Goal: Transaction & Acquisition: Purchase product/service

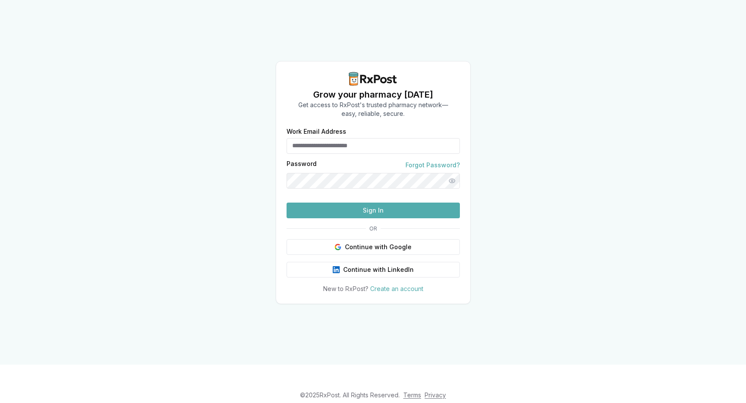
click at [342, 161] on div "Password Forgot Password?" at bounding box center [373, 165] width 173 height 9
click at [330, 138] on input "Work Email Address" at bounding box center [373, 146] width 173 height 16
type input "**********"
click at [287, 203] on button "Sign In" at bounding box center [373, 211] width 173 height 16
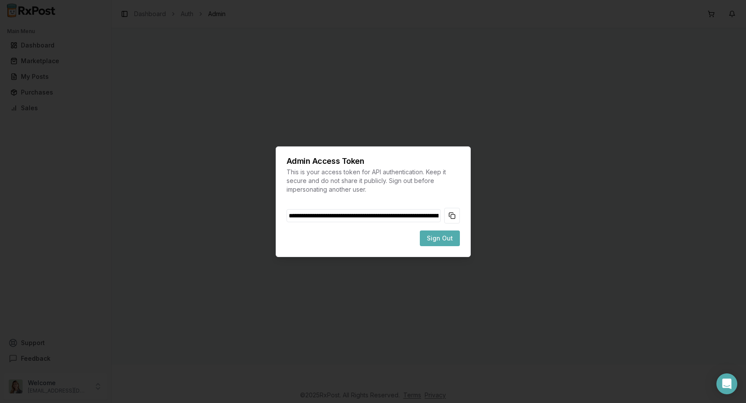
click at [446, 240] on span "Sign Out" at bounding box center [440, 238] width 26 height 9
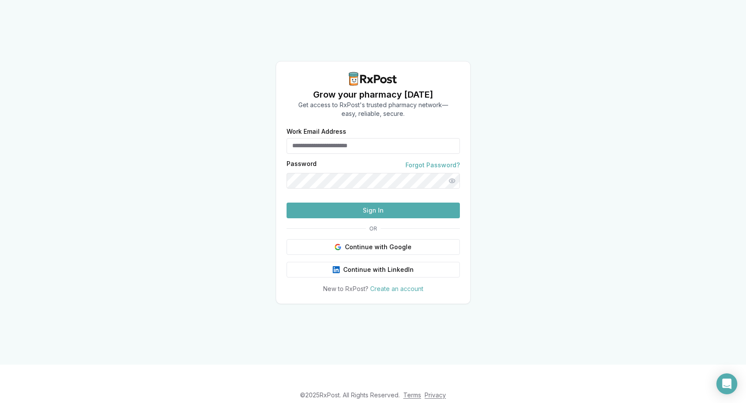
click at [341, 138] on input "Work Email Address" at bounding box center [373, 146] width 173 height 16
type input "**********"
click at [372, 218] on button "Sign In" at bounding box center [373, 211] width 173 height 16
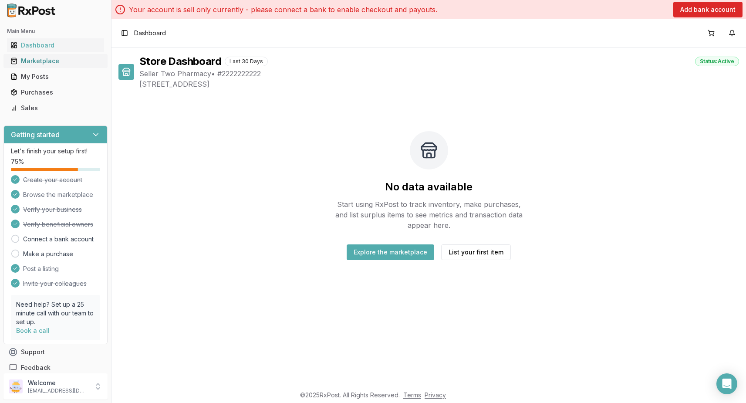
click at [47, 62] on div "Marketplace" at bounding box center [55, 61] width 90 height 9
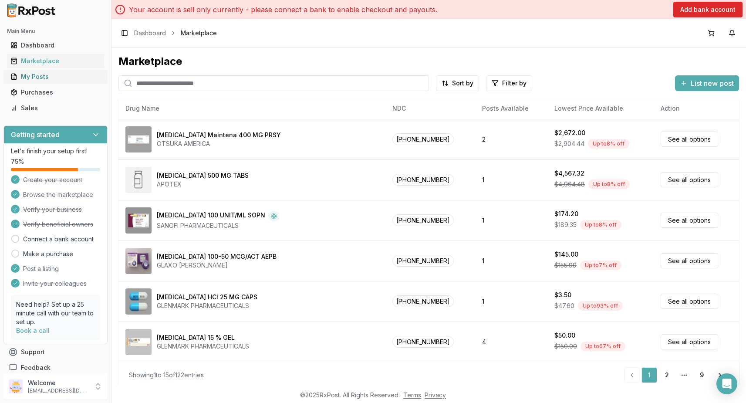
click at [44, 75] on div "My Posts" at bounding box center [55, 76] width 90 height 9
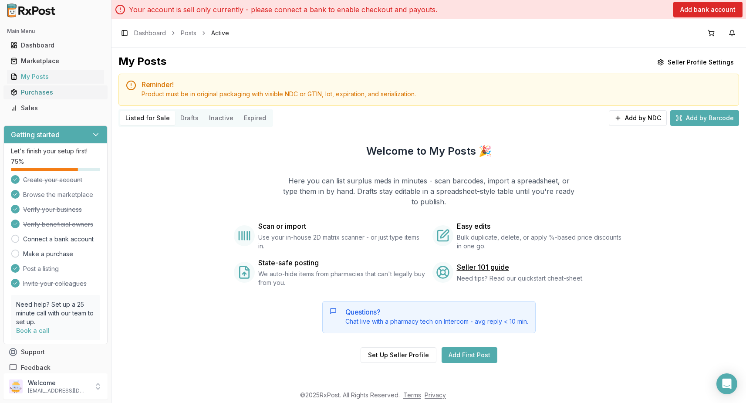
click at [46, 95] on div "Purchases" at bounding box center [55, 92] width 90 height 9
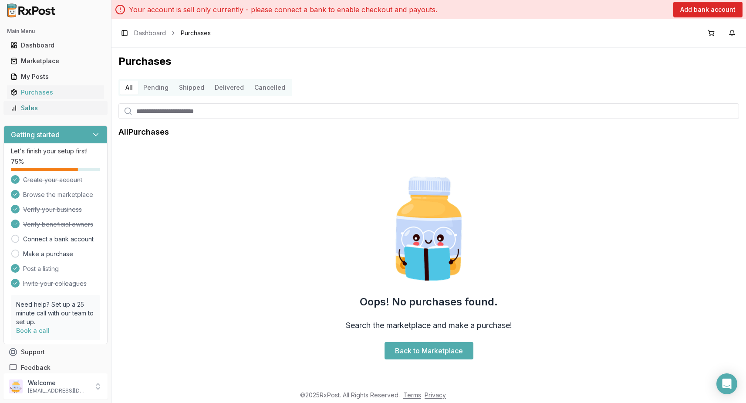
click at [44, 104] on div "Sales" at bounding box center [55, 108] width 90 height 9
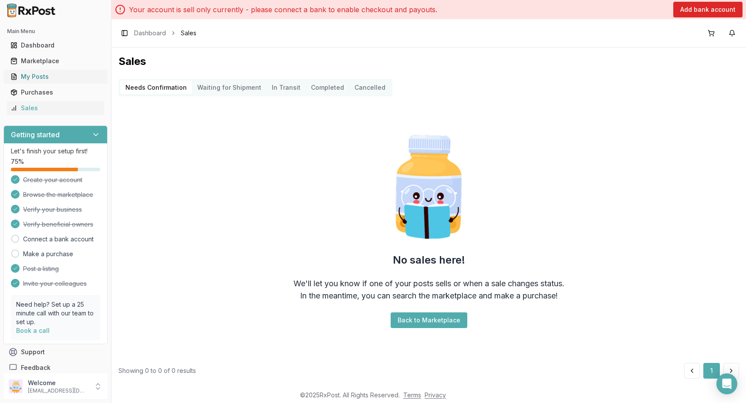
click at [49, 74] on div "My Posts" at bounding box center [55, 76] width 90 height 9
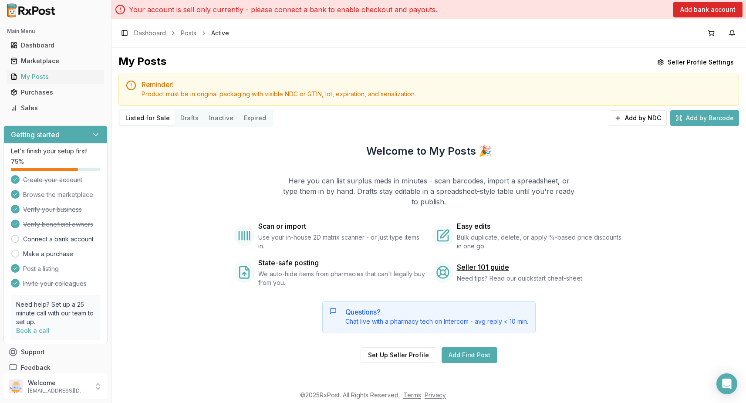
scroll to position [5, 0]
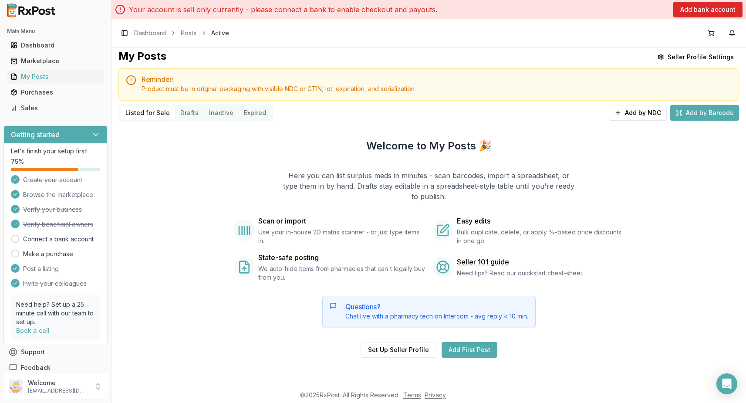
click at [445, 310] on div "Questions? Chat live with a pharmacy tech on Intercom - avg reply < 10 min." at bounding box center [436, 311] width 183 height 17
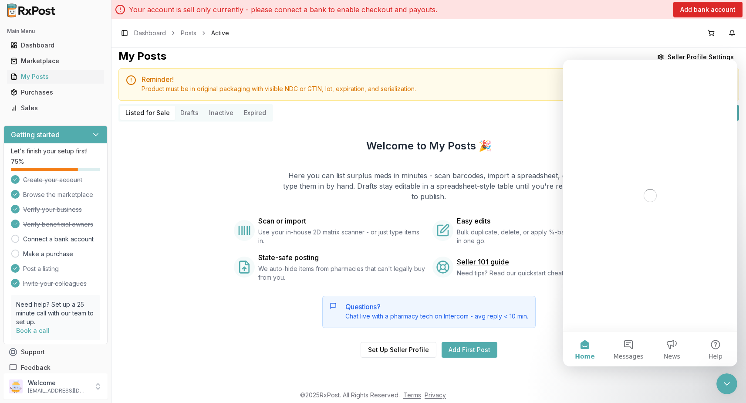
scroll to position [0, 0]
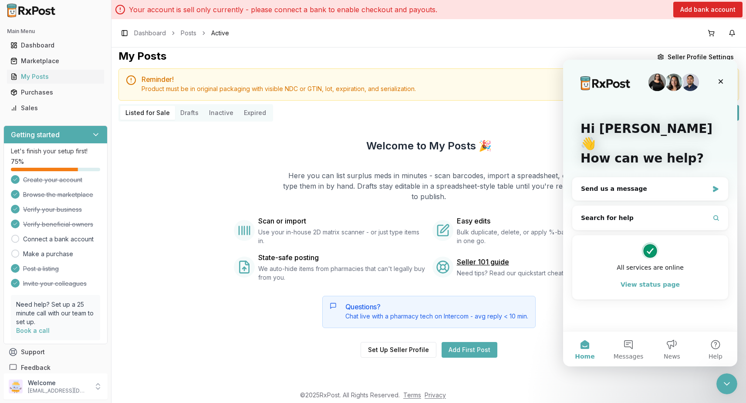
click at [522, 137] on div "Welcome to My Posts 🎉 Here you can list surplus meds in minutes - scan barcodes…" at bounding box center [428, 248] width 621 height 247
click at [488, 264] on link "Seller 101 guide" at bounding box center [483, 262] width 52 height 10
click at [723, 83] on icon "Close" at bounding box center [720, 81] width 7 height 7
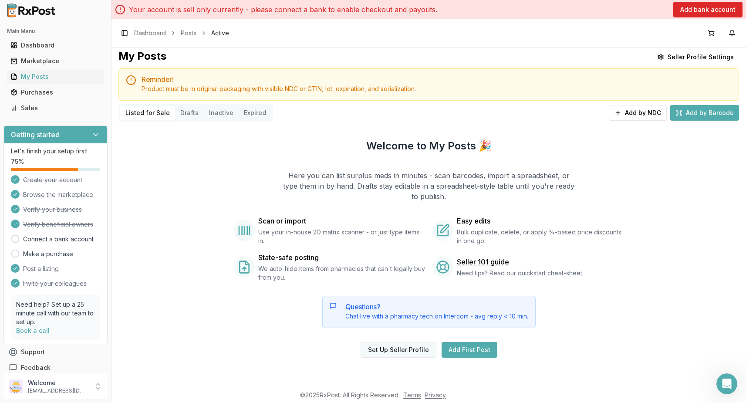
click at [397, 351] on button "Set Up Seller Profile" at bounding box center [399, 350] width 76 height 16
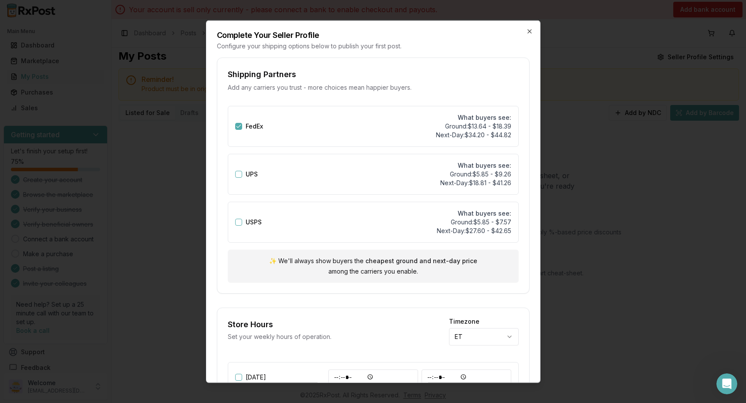
click at [237, 223] on button "USPS" at bounding box center [238, 221] width 7 height 7
click at [238, 222] on button "USPS" at bounding box center [238, 221] width 7 height 7
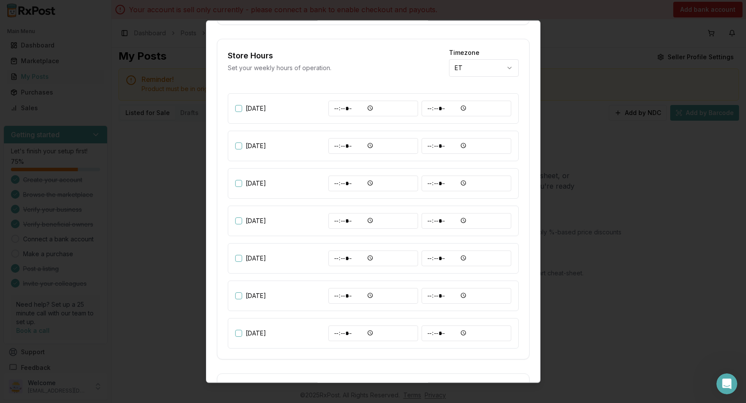
scroll to position [393, 0]
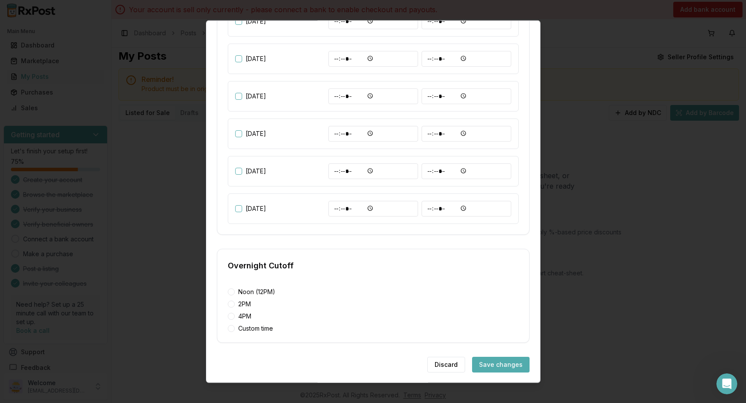
click at [502, 369] on button "Save changes" at bounding box center [500, 364] width 57 height 16
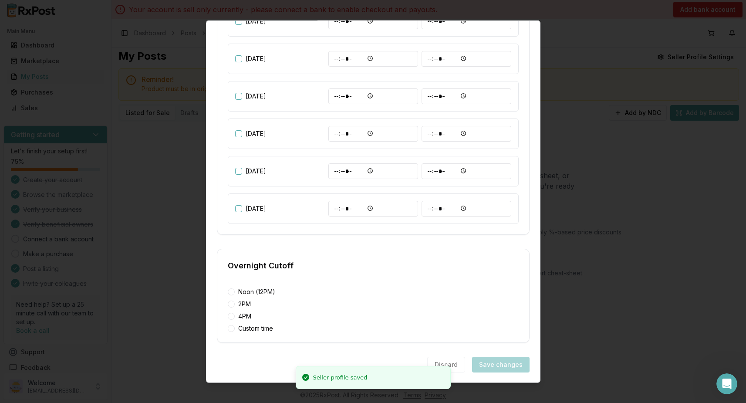
click at [645, 245] on div at bounding box center [373, 201] width 746 height 403
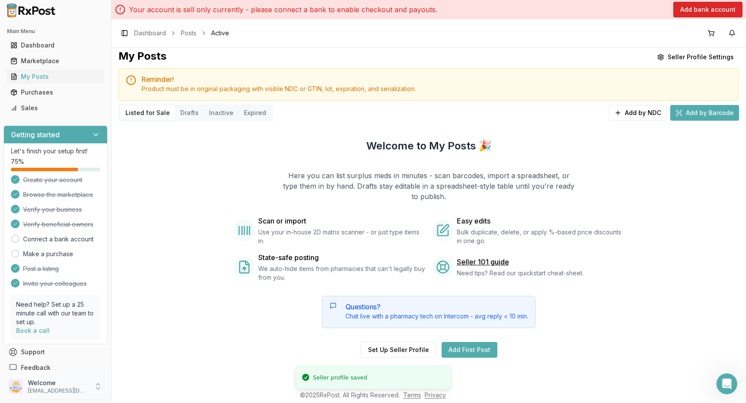
click at [72, 392] on p "kaylin.punotai@gmail.com" at bounding box center [58, 390] width 61 height 7
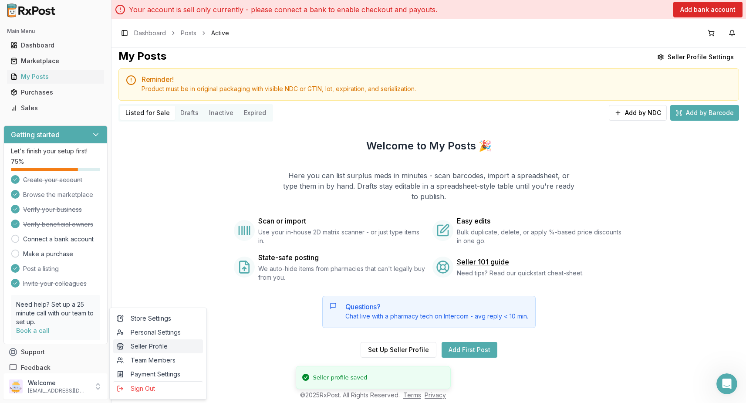
click at [164, 347] on span "Seller Profile" at bounding box center [158, 346] width 83 height 9
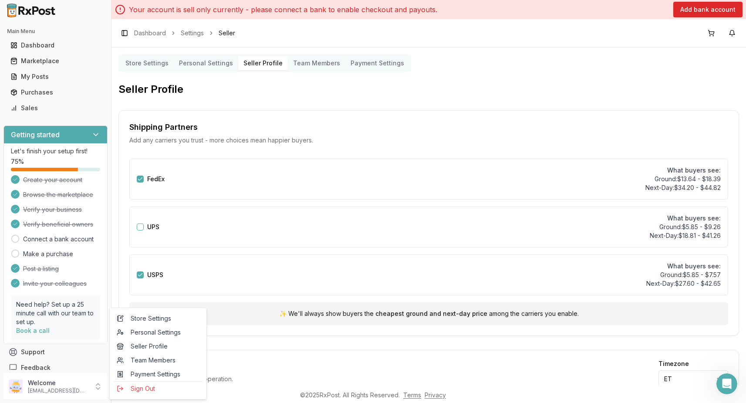
click at [154, 67] on Settings "Store Settings" at bounding box center [147, 63] width 54 height 14
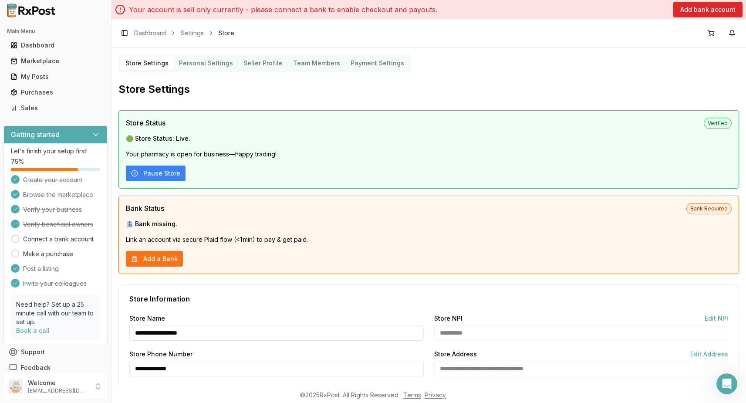
click at [218, 61] on Settings "Personal Settings" at bounding box center [206, 63] width 64 height 14
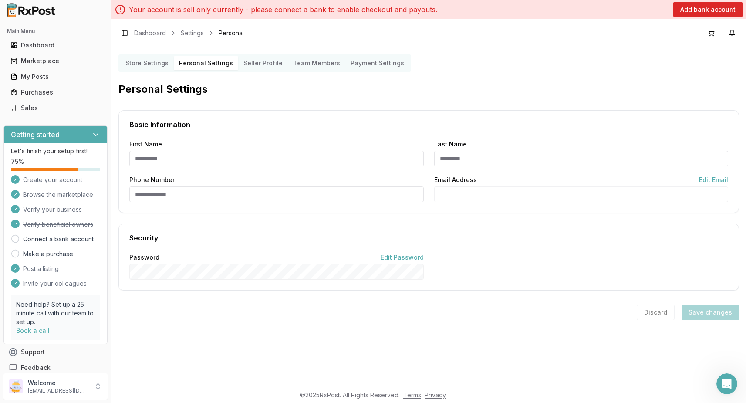
type input "******"
type input "*******"
type input "**********"
click at [260, 59] on Profile "Seller Profile" at bounding box center [263, 63] width 50 height 14
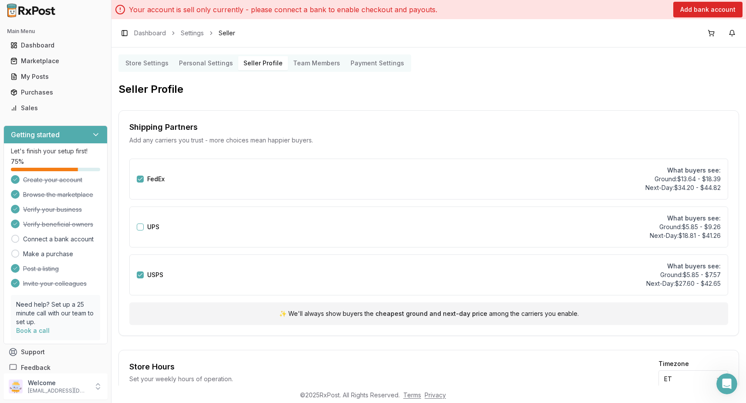
click at [311, 63] on Members "Team Members" at bounding box center [316, 63] width 57 height 14
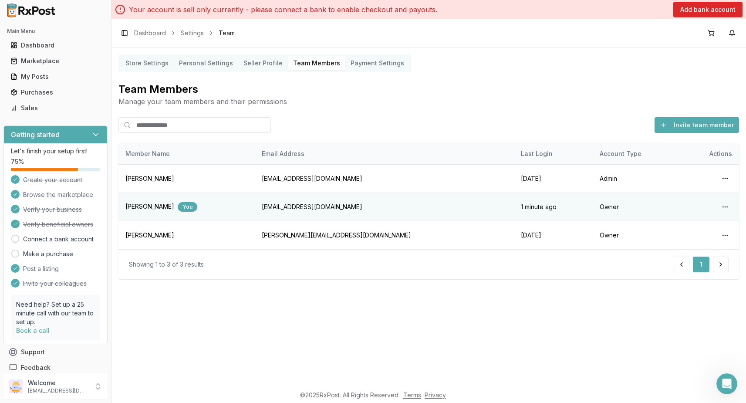
click at [364, 62] on Settings "Payment Settings" at bounding box center [377, 63] width 64 height 14
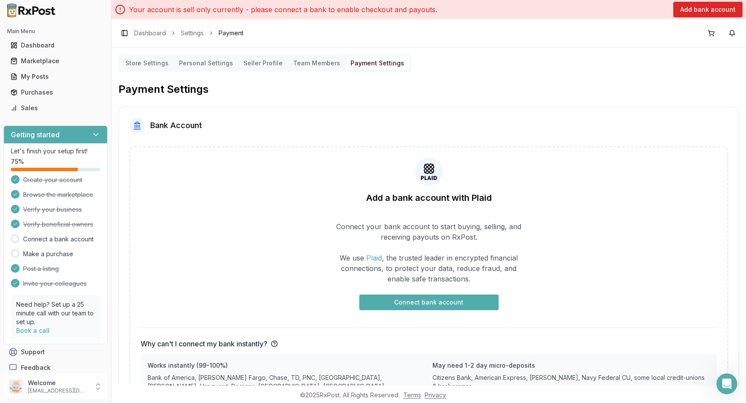
click at [382, 302] on button "Connect bank account" at bounding box center [428, 302] width 139 height 16
click at [53, 76] on div "My Posts" at bounding box center [55, 76] width 90 height 9
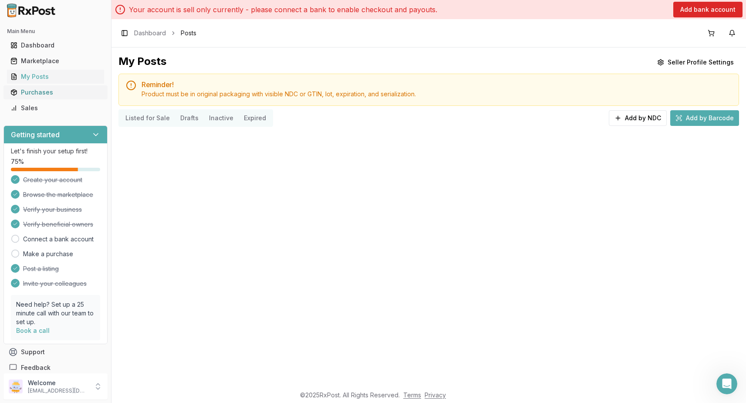
click at [54, 91] on div "Purchases" at bounding box center [55, 92] width 90 height 9
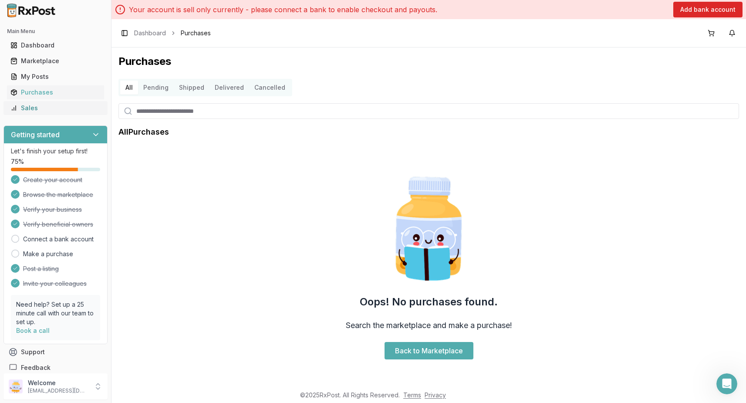
click at [54, 106] on div "Sales" at bounding box center [55, 108] width 90 height 9
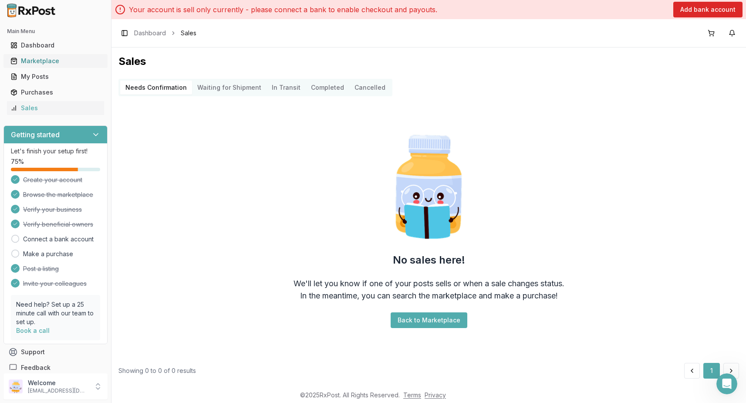
click at [54, 62] on div "Marketplace" at bounding box center [55, 61] width 90 height 9
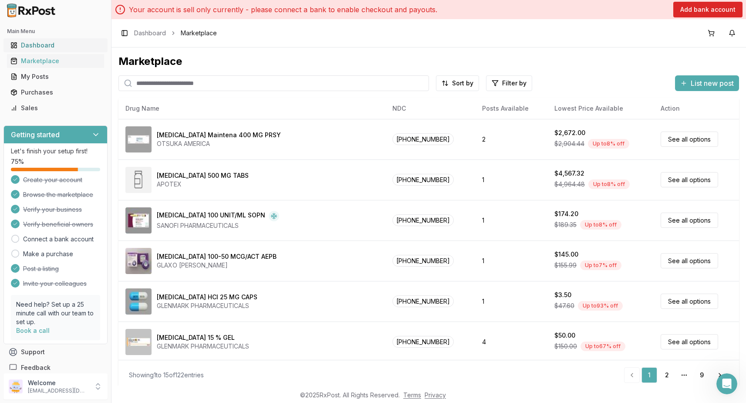
click at [62, 43] on div "Dashboard" at bounding box center [55, 45] width 90 height 9
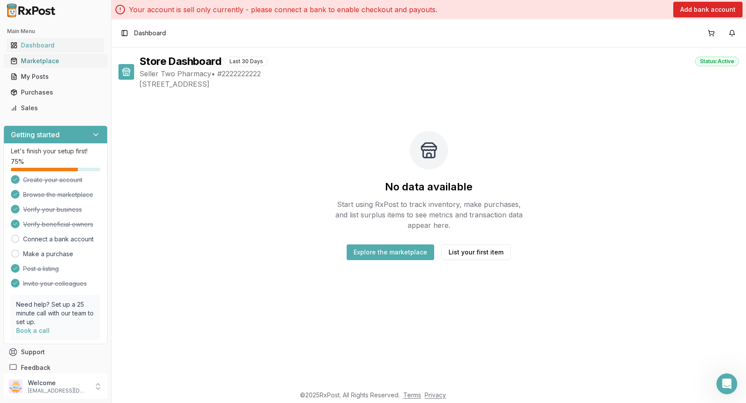
click at [62, 59] on div "Marketplace" at bounding box center [55, 61] width 90 height 9
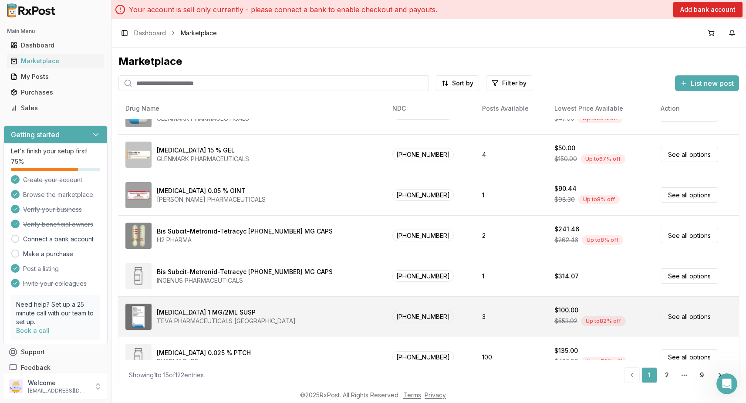
scroll to position [206, 0]
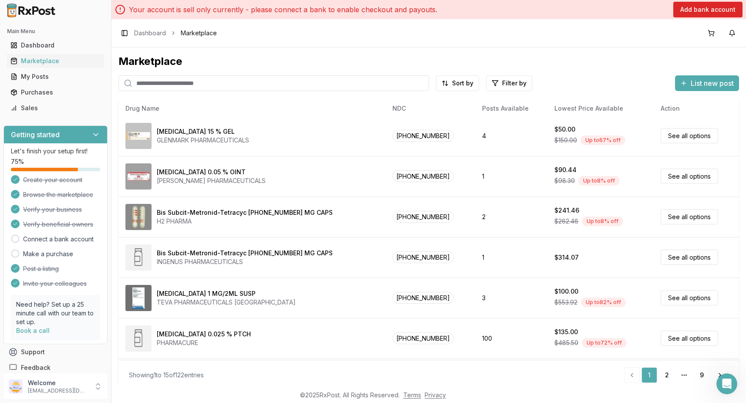
click at [193, 82] on input "search" at bounding box center [273, 83] width 311 height 16
paste input "**********"
type input "**********"
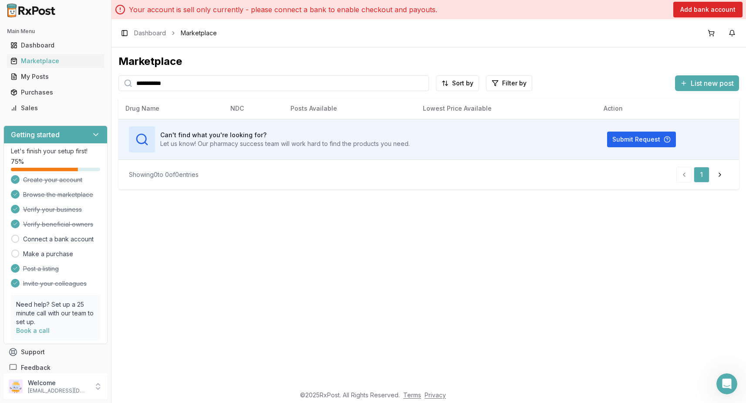
drag, startPoint x: 193, startPoint y: 84, endPoint x: 113, endPoint y: 80, distance: 79.8
click at [113, 80] on div "**********" at bounding box center [428, 216] width 635 height 338
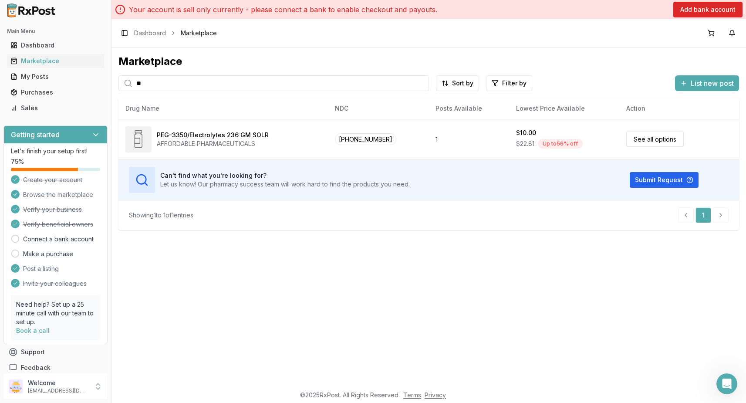
type input "*"
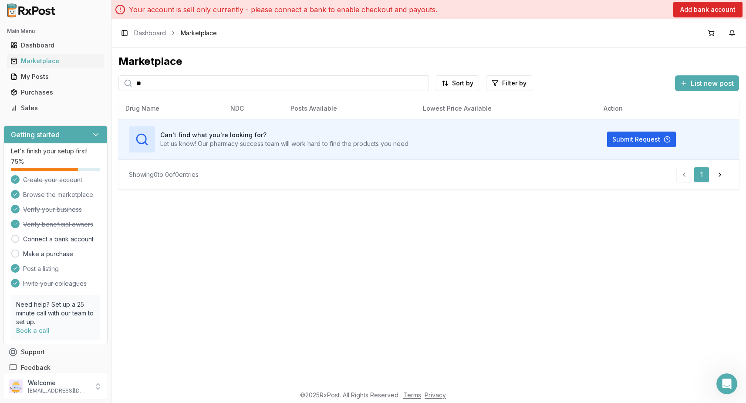
type input "*"
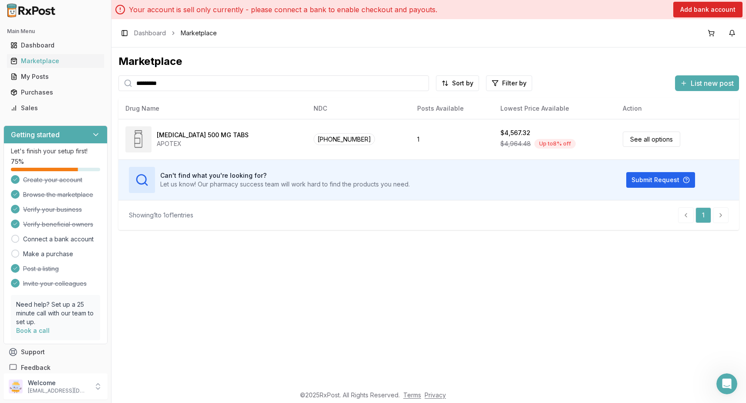
type input "*********"
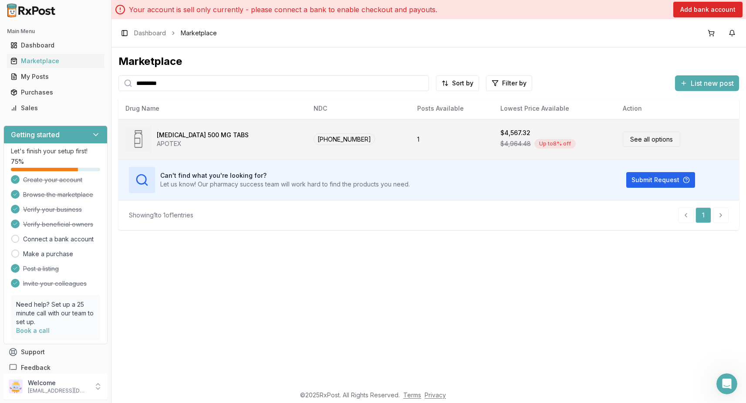
click at [283, 135] on div "Abiraterone Acetate 500 MG TABS APOTEX" at bounding box center [212, 139] width 174 height 26
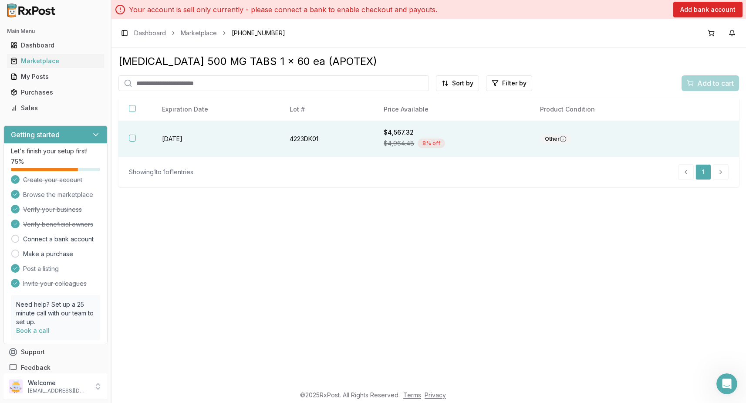
click at [230, 139] on td "2026-04-30" at bounding box center [216, 139] width 128 height 36
click at [707, 85] on span "Add to cart" at bounding box center [715, 83] width 37 height 10
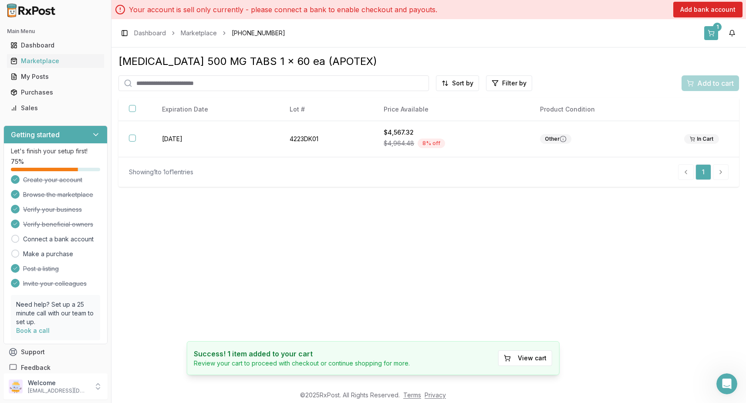
click at [715, 36] on button "1" at bounding box center [711, 33] width 14 height 14
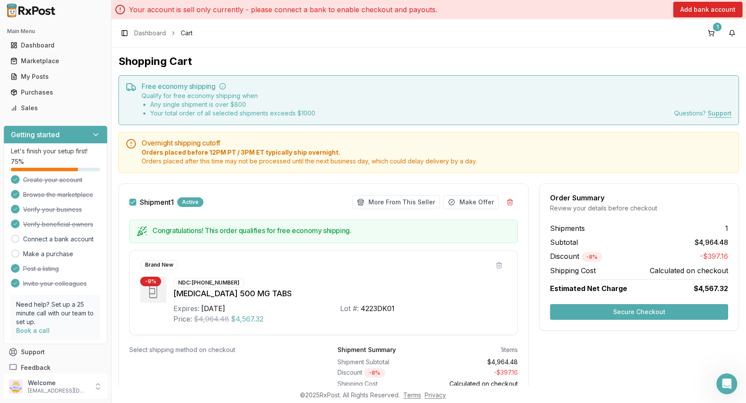
scroll to position [48, 0]
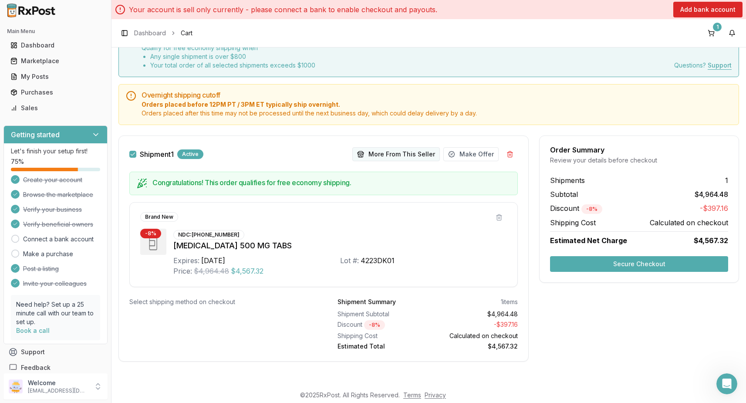
click at [404, 154] on button "More From This Seller" at bounding box center [396, 154] width 88 height 14
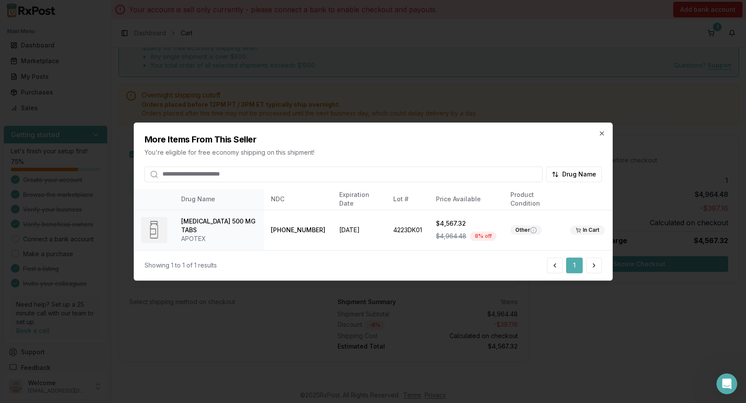
click at [578, 330] on body "Main Menu Dashboard Marketplace My Posts Purchases Sales Getting started Let's …" at bounding box center [373, 201] width 746 height 403
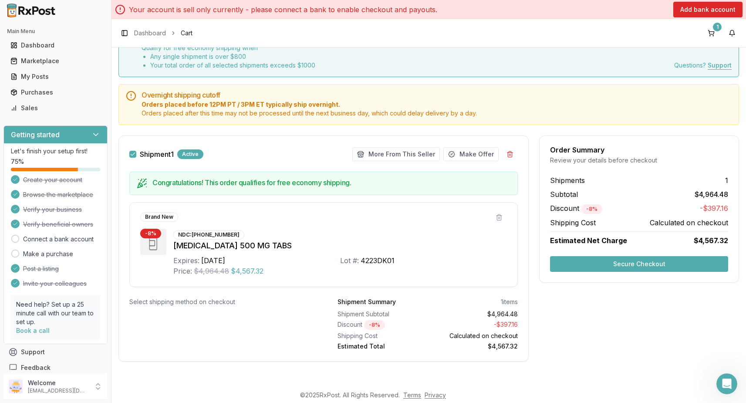
click at [578, 268] on button "Secure Checkout" at bounding box center [639, 264] width 178 height 16
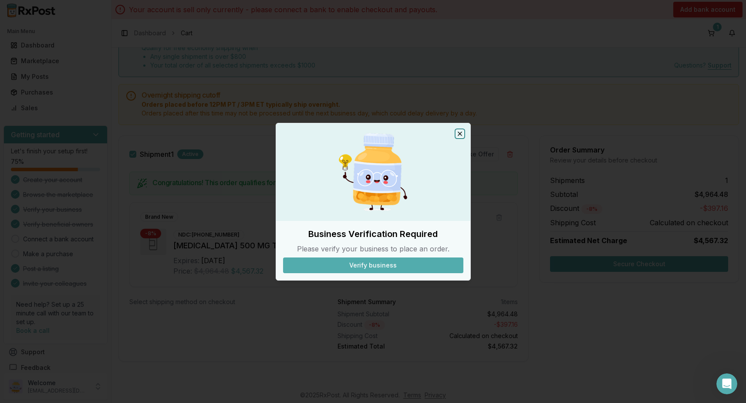
click at [460, 135] on icon "button" at bounding box center [459, 133] width 7 height 7
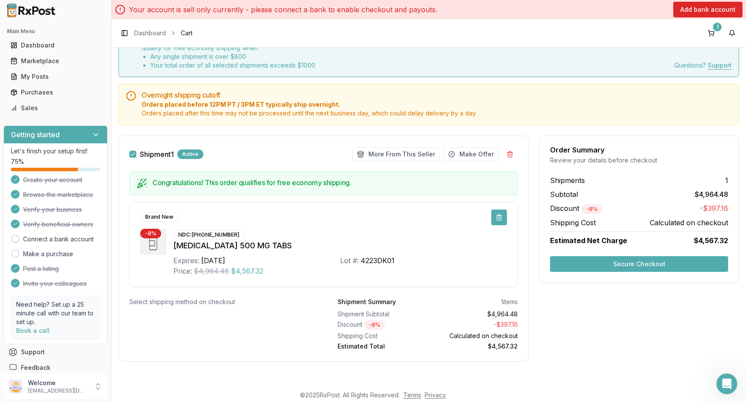
click at [500, 216] on button at bounding box center [499, 217] width 16 height 16
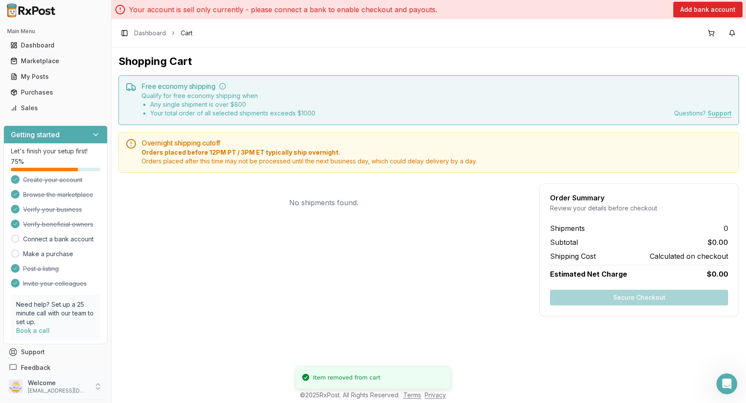
click at [66, 385] on p "Welcome" at bounding box center [58, 382] width 61 height 9
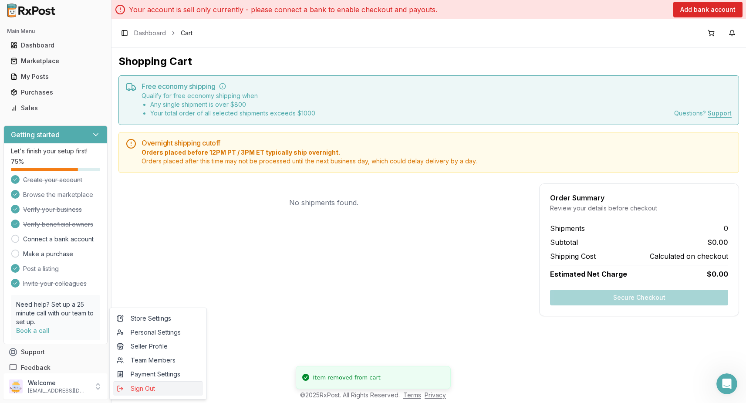
click at [166, 390] on span "Sign Out" at bounding box center [158, 388] width 83 height 9
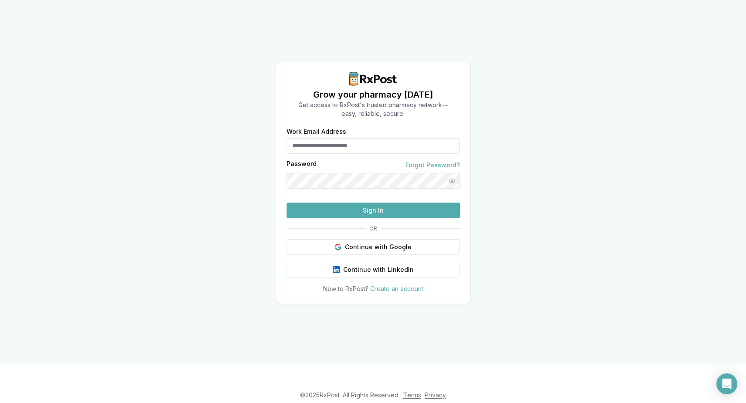
click at [308, 138] on input "Work Email Address" at bounding box center [373, 146] width 173 height 16
type input "**********"
click at [287, 203] on button "Sign In" at bounding box center [373, 211] width 173 height 16
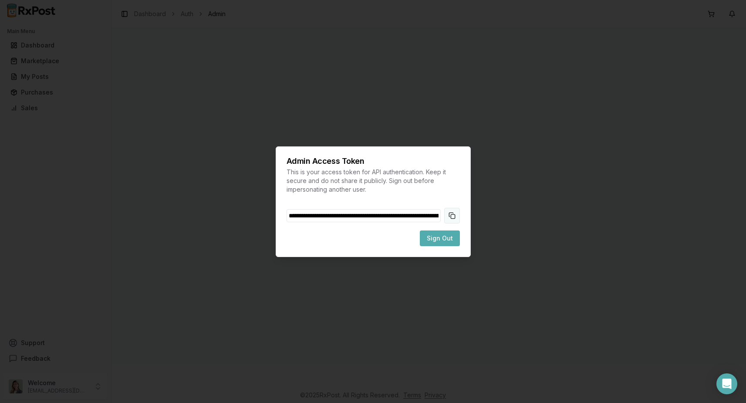
click at [453, 217] on button "Copy token to clipboard" at bounding box center [452, 216] width 16 height 16
click at [441, 240] on span "Sign Out" at bounding box center [440, 238] width 26 height 9
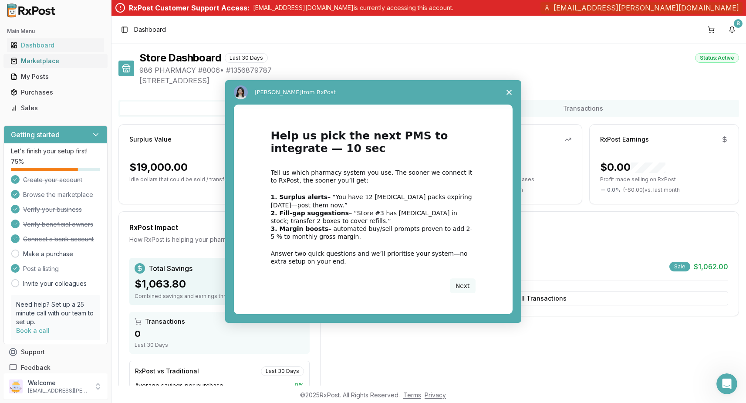
click at [37, 62] on div "Intercom messenger" at bounding box center [373, 201] width 746 height 403
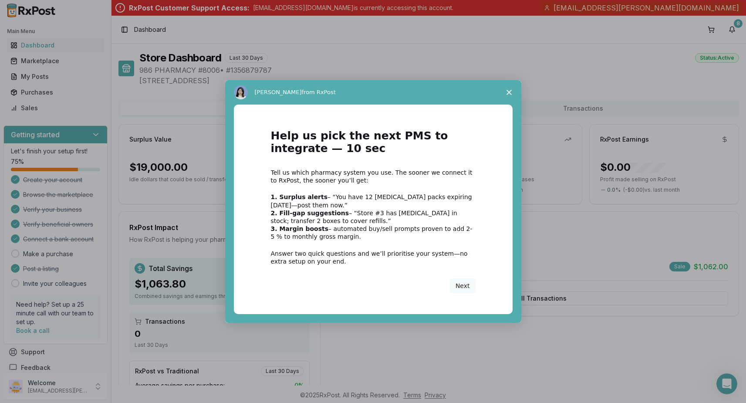
click at [505, 89] on span "Close survey" at bounding box center [509, 92] width 24 height 24
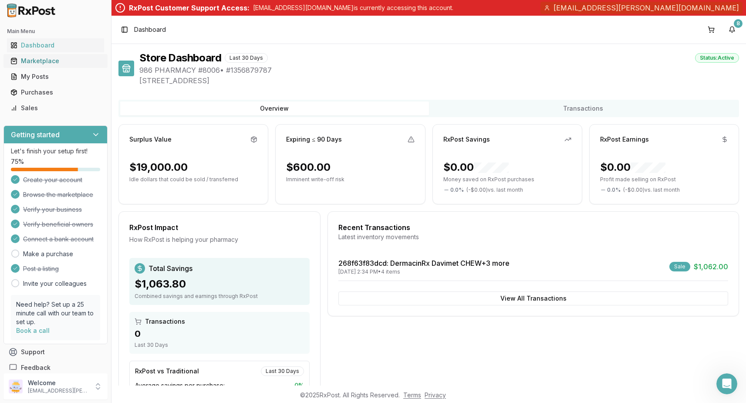
click at [61, 57] on div "Marketplace" at bounding box center [55, 61] width 90 height 9
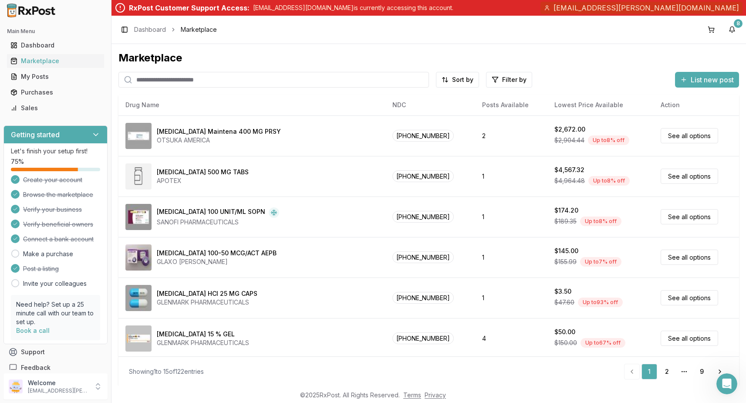
click at [307, 170] on div "Abiraterone Acetate 500 MG TABS APOTEX" at bounding box center [251, 176] width 253 height 26
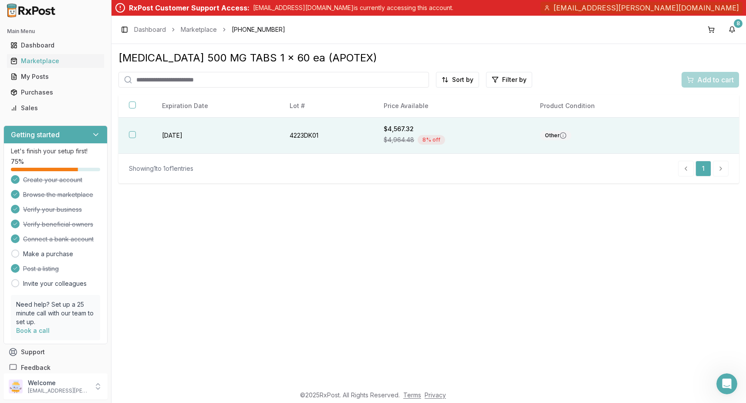
click at [351, 140] on td "4223DK01" at bounding box center [326, 136] width 95 height 36
click at [720, 77] on span "Add to cart" at bounding box center [715, 79] width 37 height 10
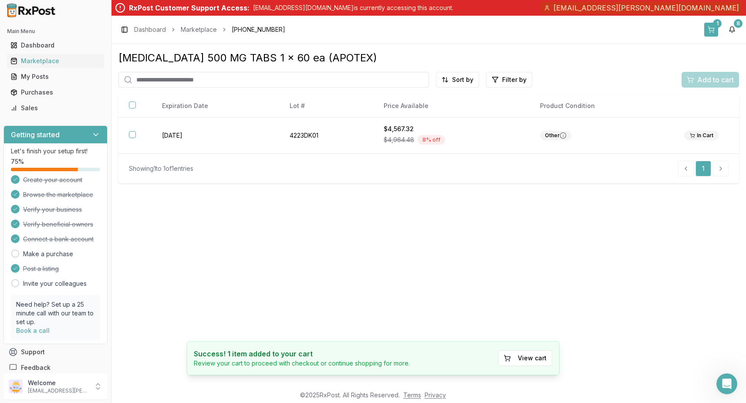
click at [709, 28] on button "1" at bounding box center [711, 30] width 14 height 14
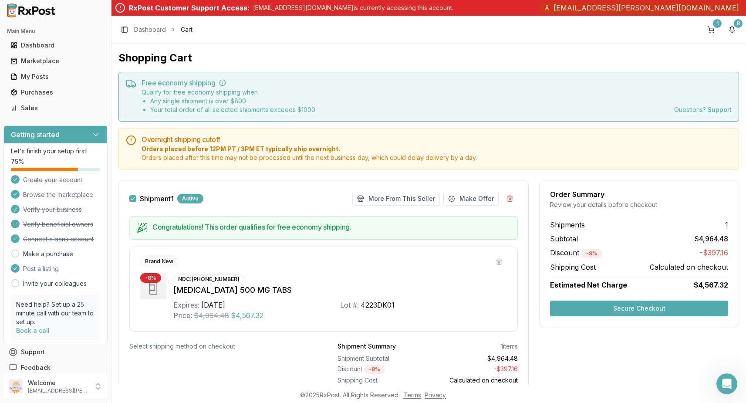
scroll to position [44, 0]
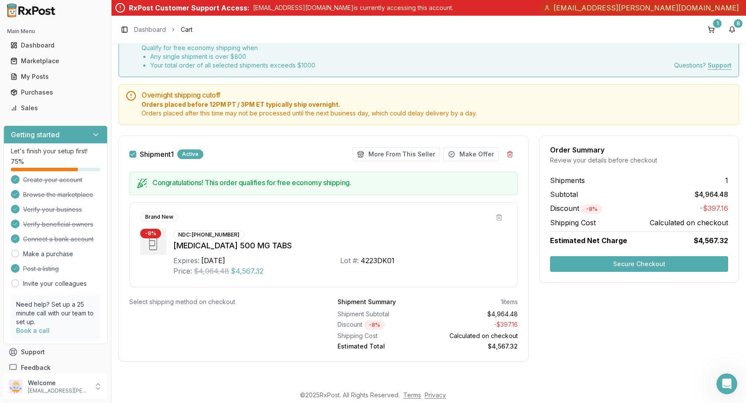
click at [574, 263] on button "Secure Checkout" at bounding box center [639, 264] width 178 height 16
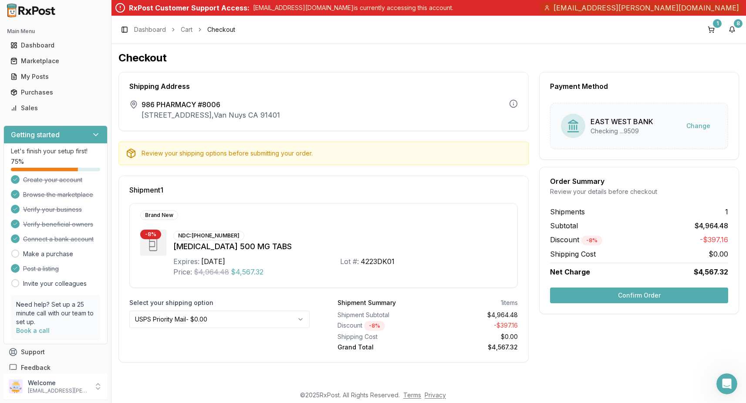
click at [225, 321] on html "Main Menu Dashboard Marketplace My Posts Purchases Sales Getting started Let's …" at bounding box center [373, 201] width 746 height 403
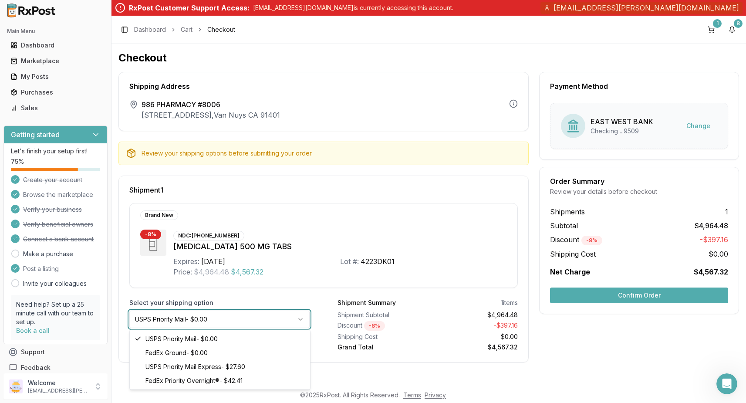
click at [347, 367] on html "Main Menu Dashboard Marketplace My Posts Purchases Sales Getting started Let's …" at bounding box center [373, 201] width 746 height 403
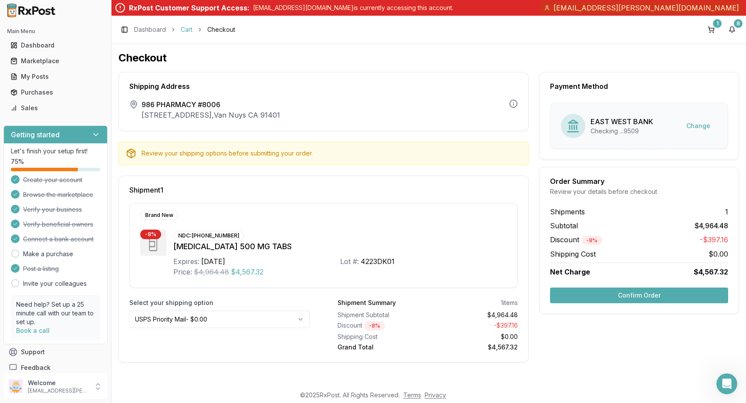
click at [186, 30] on link "Cart" at bounding box center [187, 29] width 12 height 9
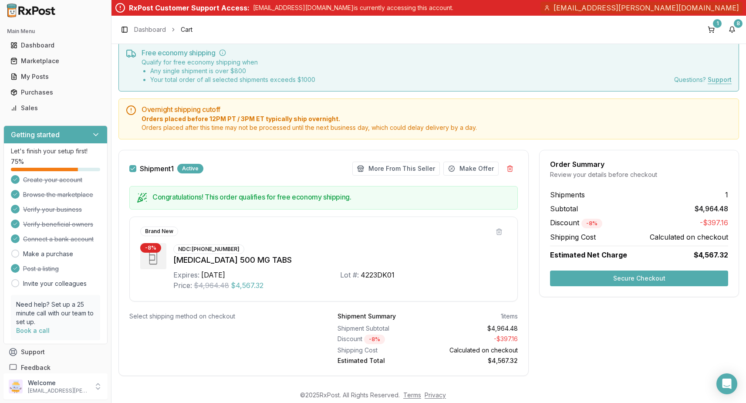
scroll to position [44, 0]
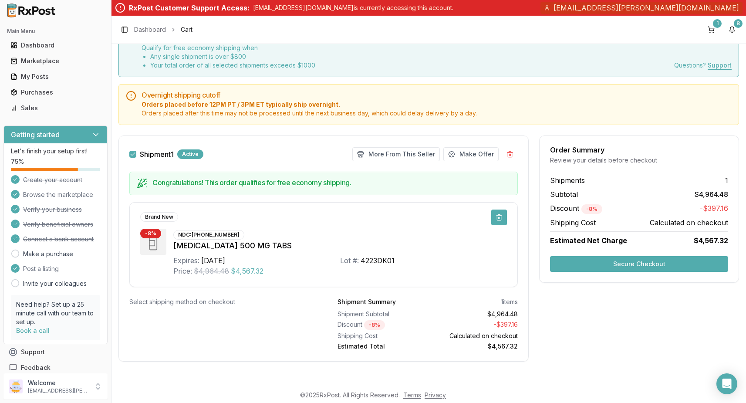
click at [498, 218] on button at bounding box center [499, 217] width 16 height 16
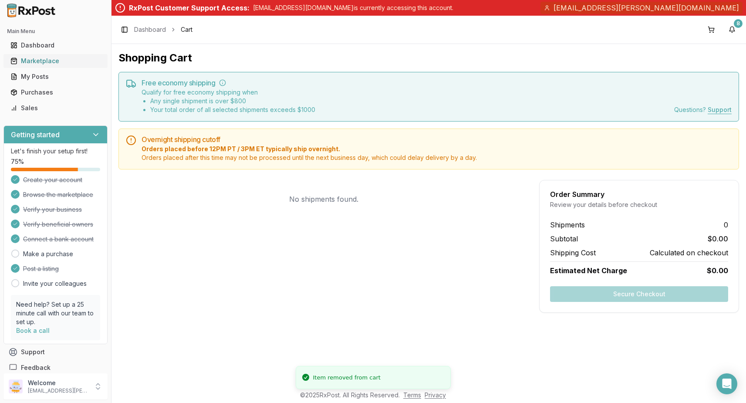
click at [51, 60] on div "Marketplace" at bounding box center [55, 61] width 90 height 9
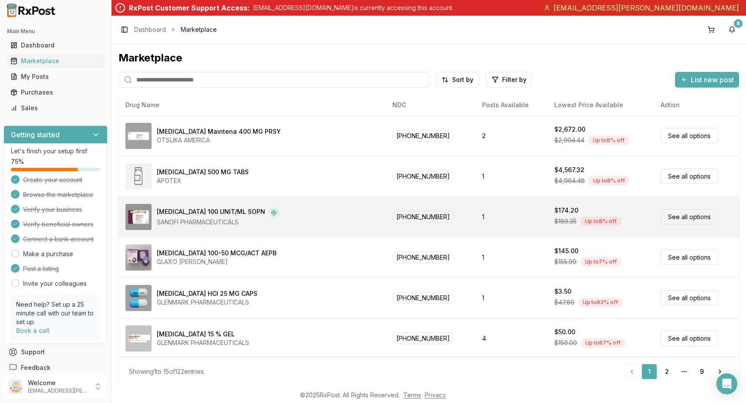
click at [301, 216] on div "Admelog SoloStar 100 UNIT/ML SOPN SANOFI PHARMACEUTICALS" at bounding box center [251, 217] width 253 height 26
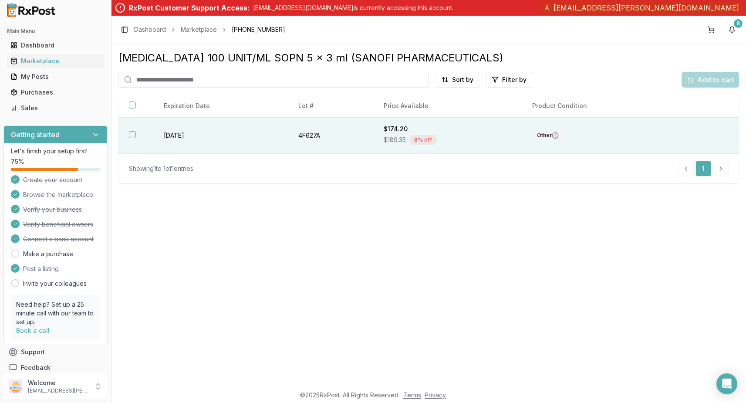
click at [511, 139] on div "$189.35 8 % off" at bounding box center [448, 139] width 128 height 13
click at [701, 85] on button "Add to cart" at bounding box center [710, 80] width 57 height 16
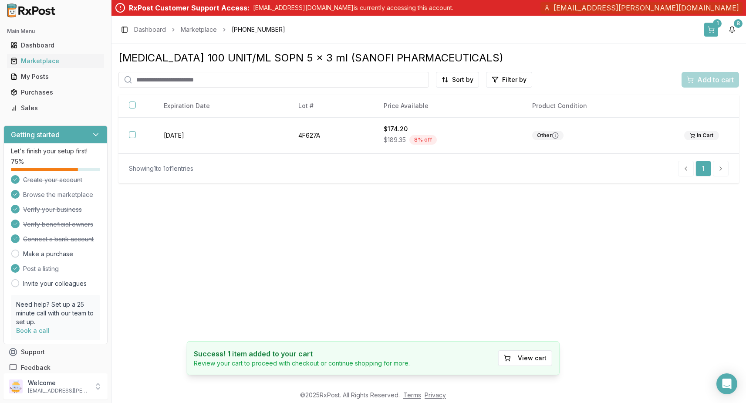
click at [710, 34] on button "1" at bounding box center [711, 30] width 14 height 14
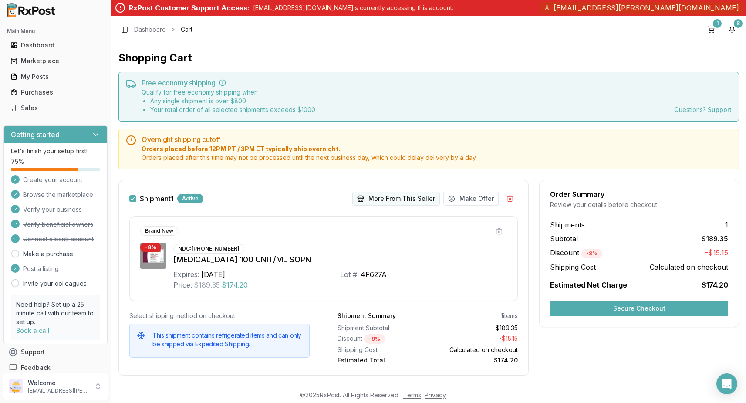
click at [386, 199] on button "More From This Seller" at bounding box center [396, 199] width 88 height 14
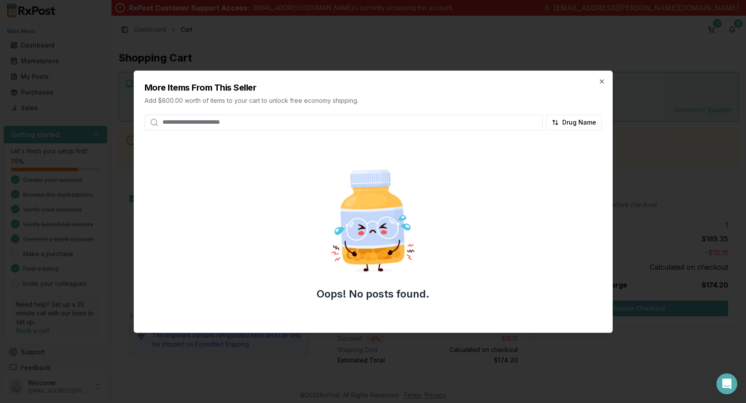
click at [660, 70] on div at bounding box center [373, 201] width 746 height 403
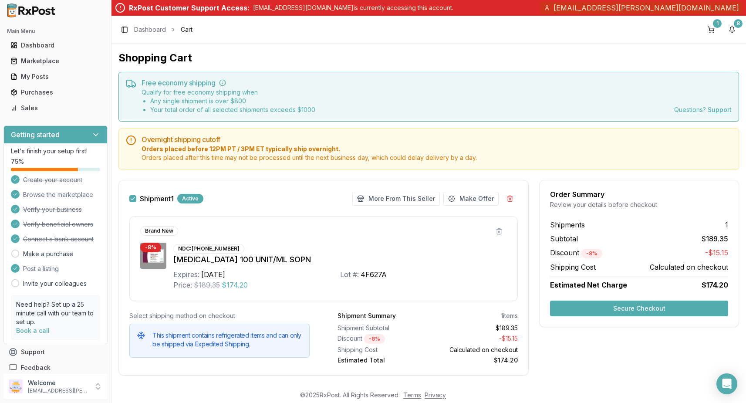
scroll to position [14, 0]
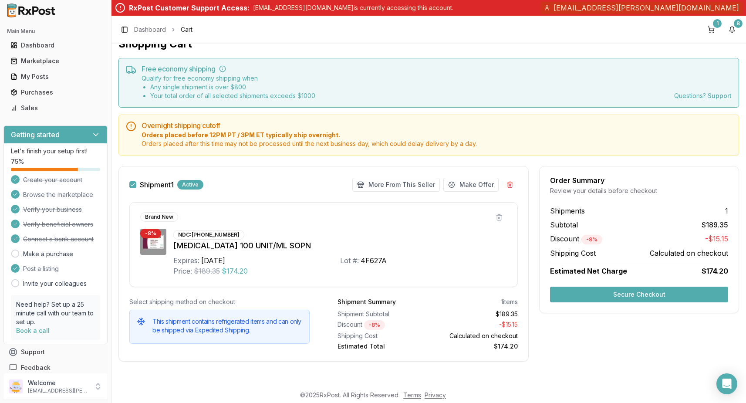
click at [595, 292] on button "Secure Checkout" at bounding box center [639, 295] width 178 height 16
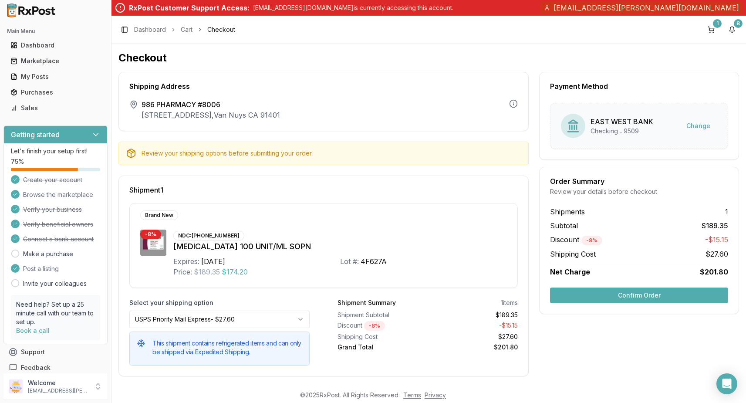
click at [215, 318] on html "Main Menu Dashboard Marketplace My Posts Purchases Sales Getting started Let's …" at bounding box center [373, 201] width 746 height 403
click at [277, 290] on html "Main Menu Dashboard Marketplace My Posts Purchases Sales Getting started Let's …" at bounding box center [373, 201] width 746 height 403
click at [189, 31] on link "Cart" at bounding box center [187, 29] width 12 height 9
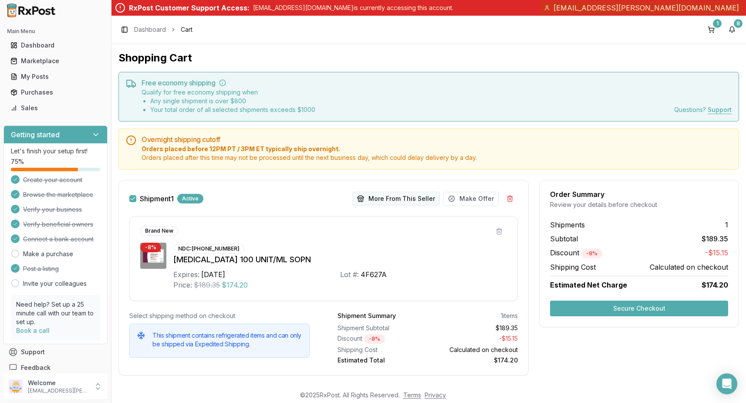
click at [393, 197] on button "More From This Seller" at bounding box center [396, 199] width 88 height 14
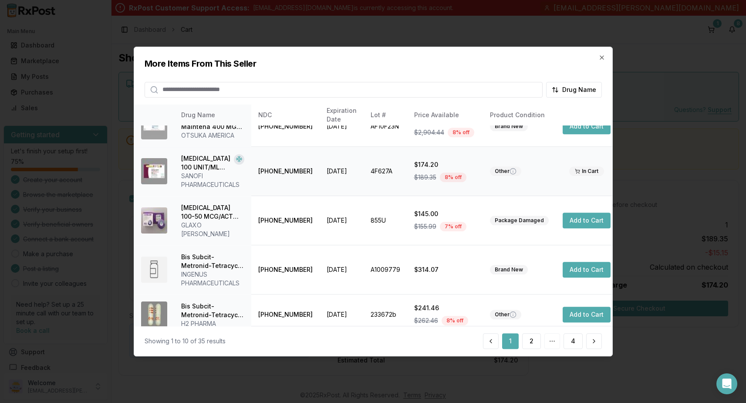
scroll to position [63, 0]
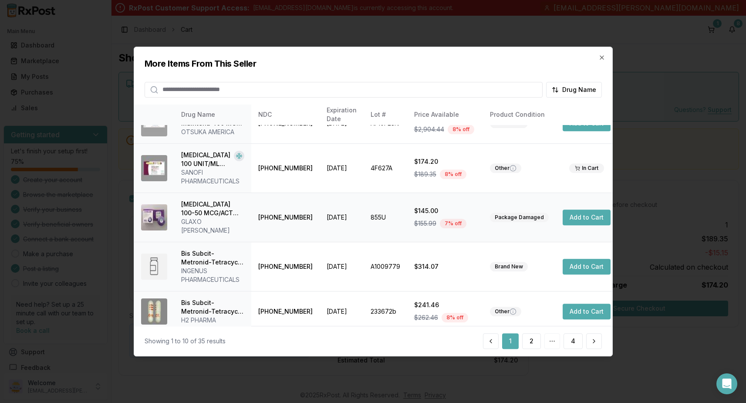
click at [573, 217] on button "Add to Cart" at bounding box center [587, 217] width 48 height 16
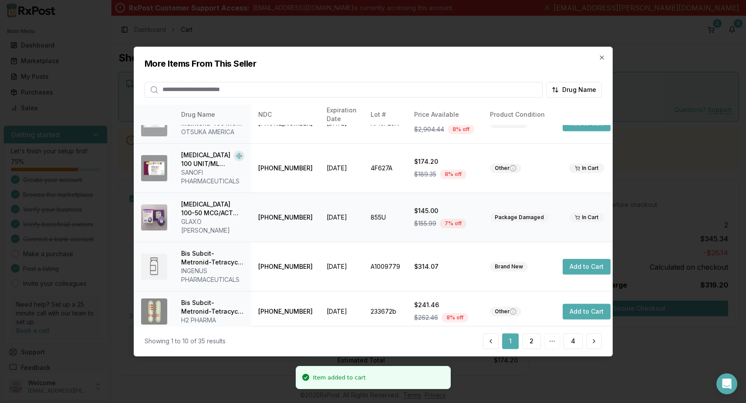
click at [688, 102] on div at bounding box center [373, 201] width 746 height 403
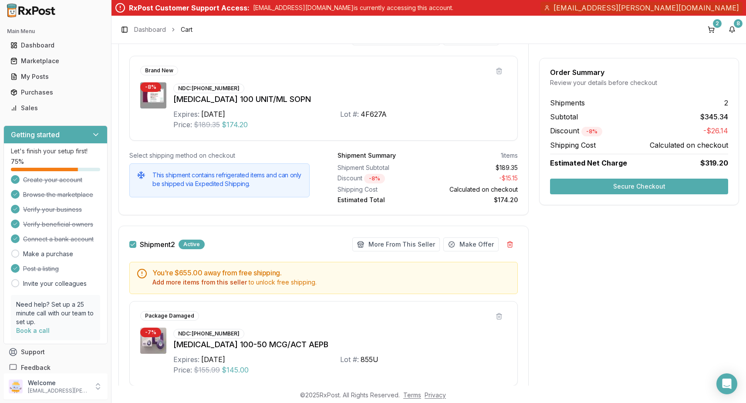
scroll to position [259, 0]
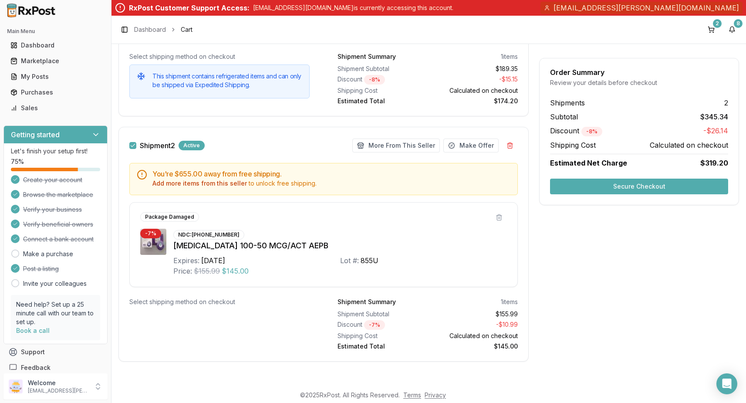
click at [614, 188] on button "Secure Checkout" at bounding box center [639, 187] width 178 height 16
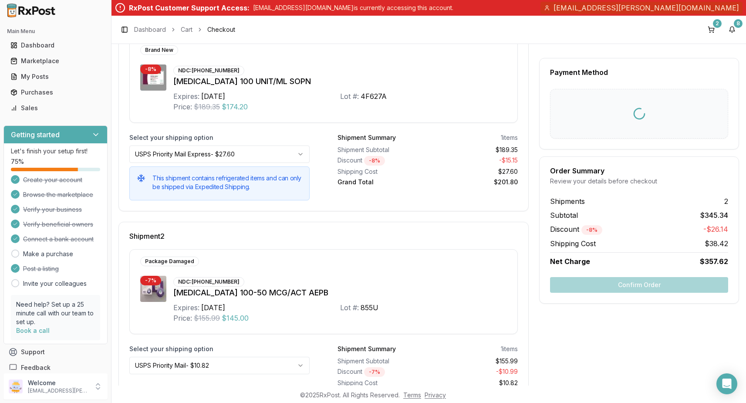
scroll to position [202, 0]
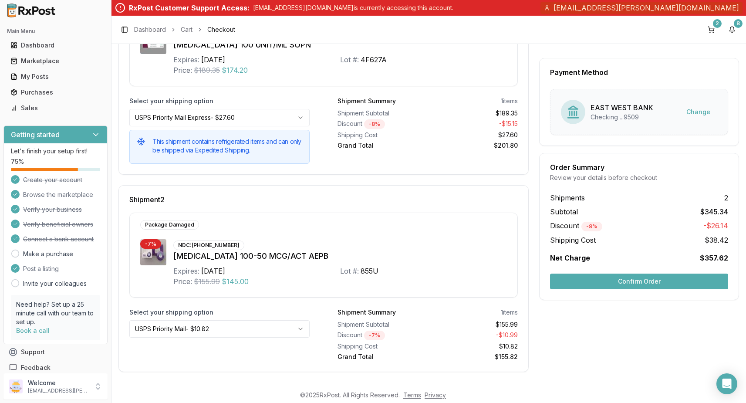
click at [226, 329] on html "Main Menu Dashboard Marketplace My Posts Purchases Sales Getting started Let's …" at bounding box center [373, 201] width 746 height 403
click at [251, 332] on html "Main Menu Dashboard Marketplace My Posts Purchases Sales Getting started Let's …" at bounding box center [373, 201] width 746 height 403
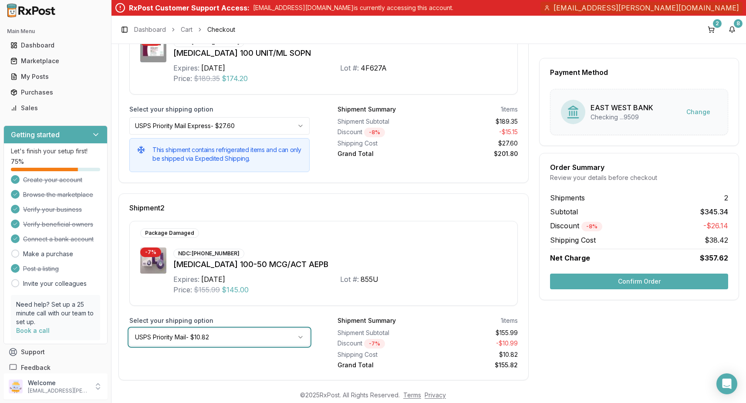
scroll to position [188, 0]
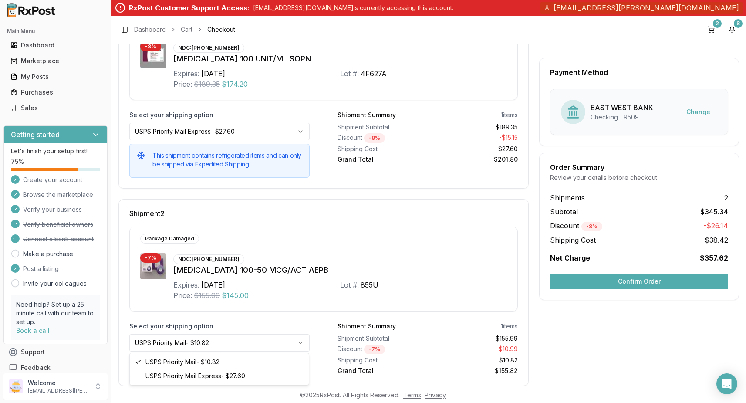
click at [231, 341] on html "Main Menu Dashboard Marketplace My Posts Purchases Sales Getting started Let's …" at bounding box center [373, 201] width 746 height 403
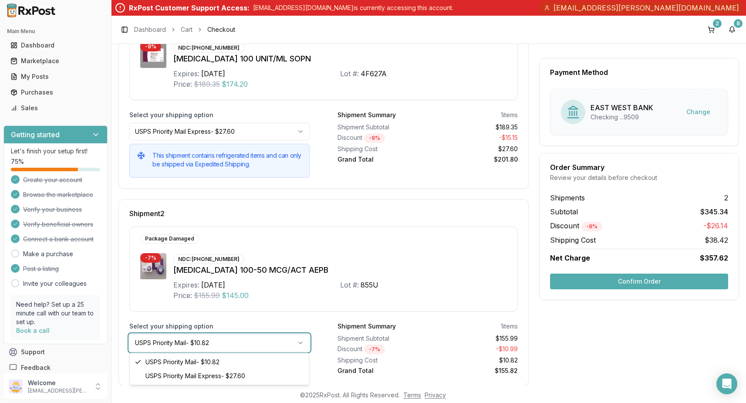
click at [188, 31] on html "Main Menu Dashboard Marketplace My Posts Purchases Sales Getting started Let's …" at bounding box center [373, 201] width 746 height 403
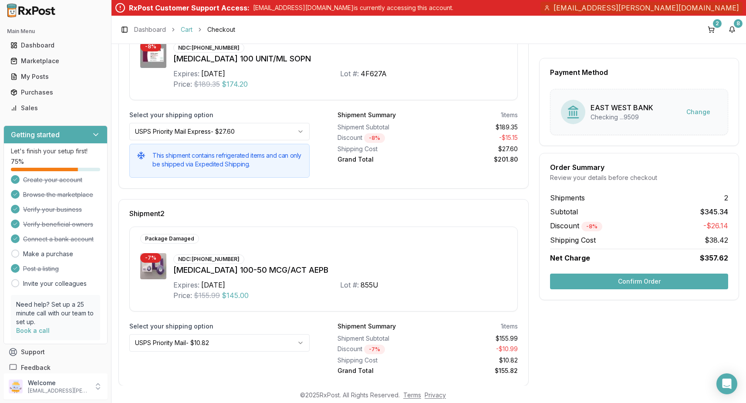
click at [186, 30] on link "Cart" at bounding box center [187, 29] width 12 height 9
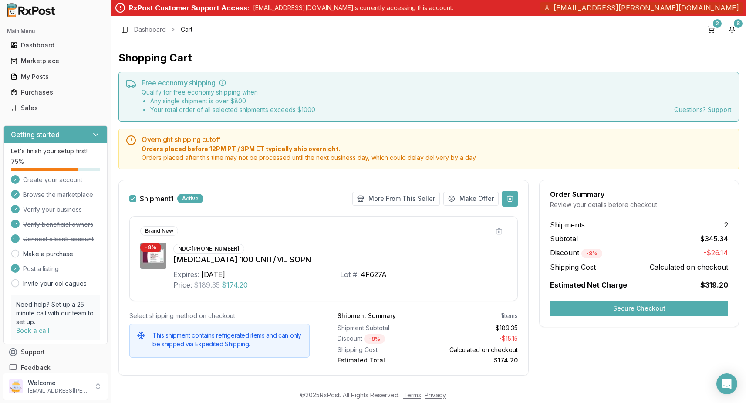
click at [510, 199] on button at bounding box center [510, 199] width 16 height 16
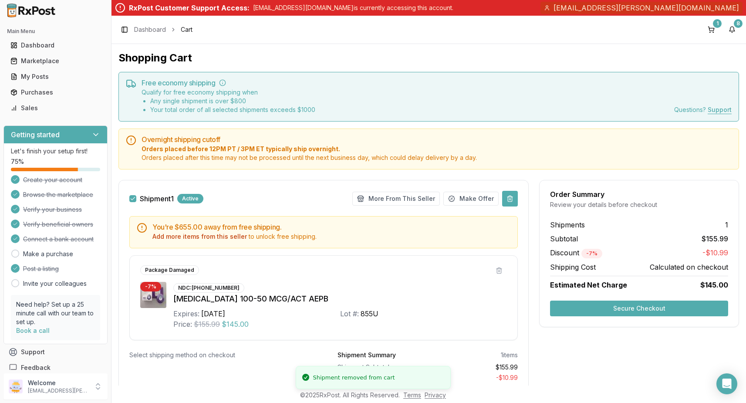
click at [510, 198] on button at bounding box center [510, 199] width 16 height 16
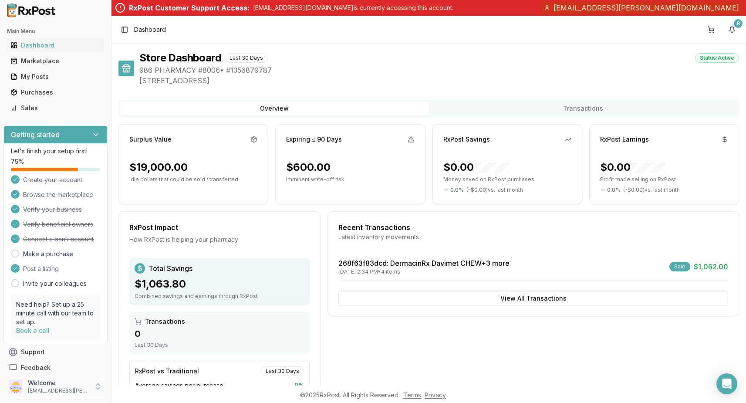
click at [73, 387] on p "[EMAIL_ADDRESS][PERSON_NAME][DOMAIN_NAME]" at bounding box center [58, 390] width 61 height 7
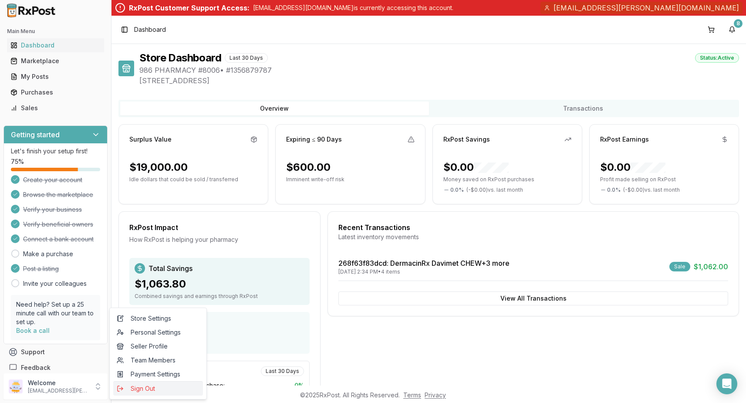
click at [162, 388] on span "Sign Out" at bounding box center [158, 388] width 83 height 9
